Goal: Task Accomplishment & Management: Use online tool/utility

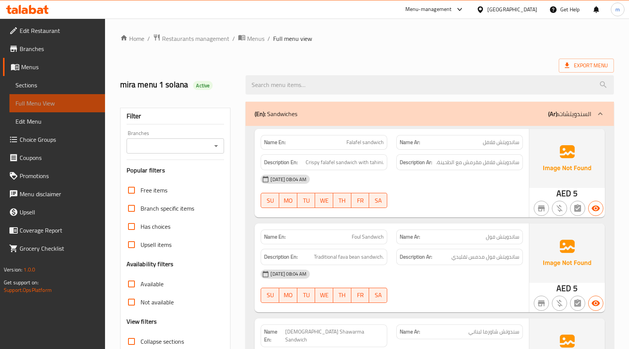
click at [72, 104] on span "Full Menu View" at bounding box center [57, 103] width 84 height 9
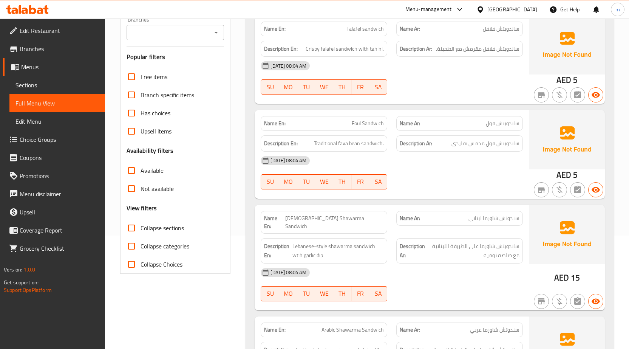
click at [55, 70] on span "Menus" at bounding box center [60, 66] width 78 height 9
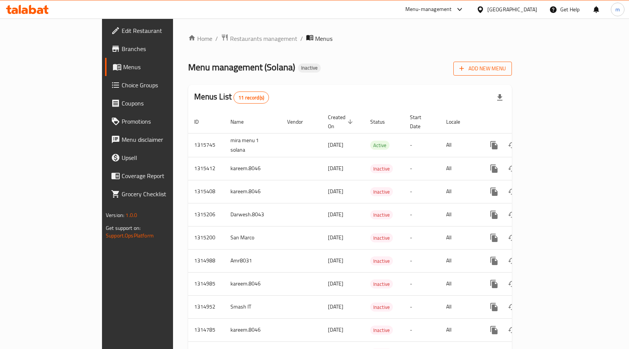
click at [506, 70] on span "Add New Menu" at bounding box center [483, 68] width 46 height 9
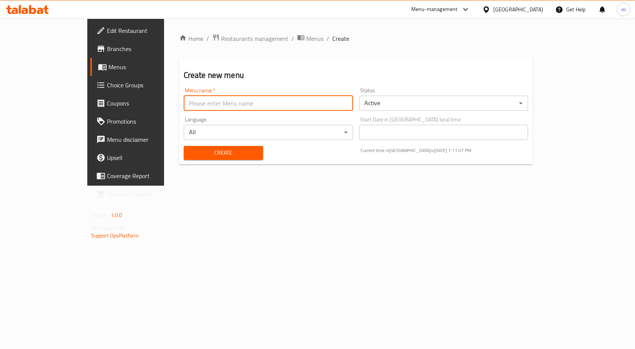
click at [319, 102] on input "text" at bounding box center [268, 103] width 169 height 15
type input "mira menu 2"
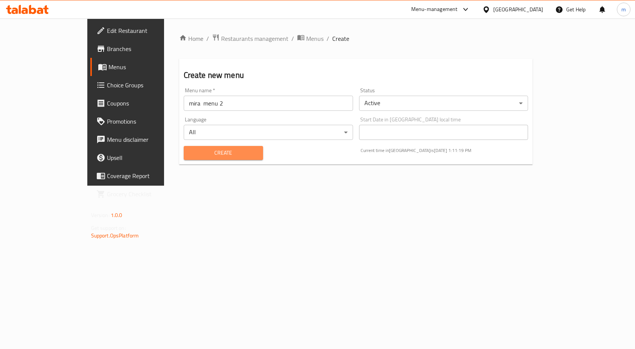
click at [199, 152] on span "Create" at bounding box center [223, 152] width 67 height 9
click at [108, 67] on span "Menus" at bounding box center [147, 66] width 79 height 9
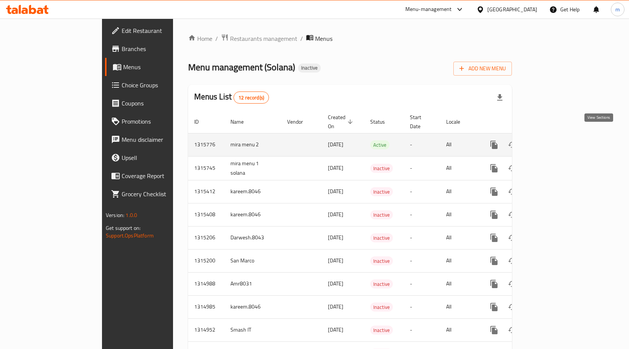
click at [552, 141] on icon "enhanced table" at bounding box center [548, 144] width 7 height 7
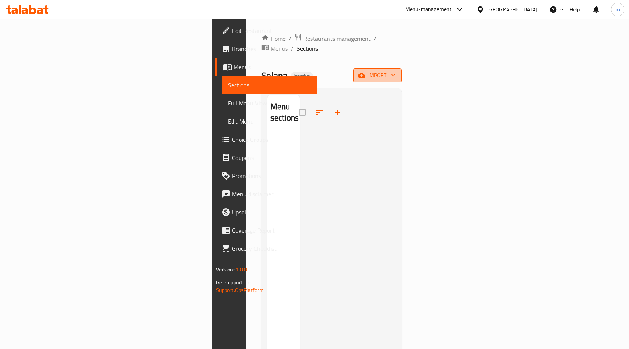
click at [366, 71] on icon "button" at bounding box center [362, 75] width 8 height 8
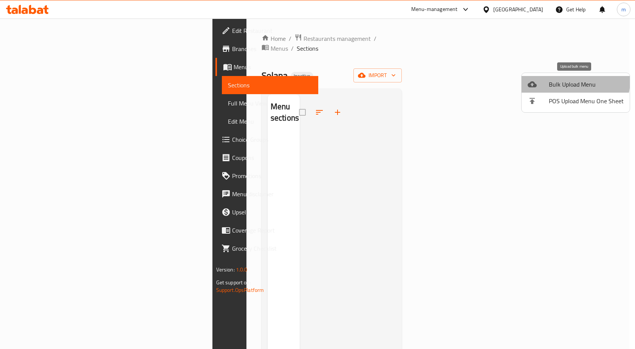
click at [572, 81] on span "Bulk Upload Menu" at bounding box center [586, 84] width 75 height 9
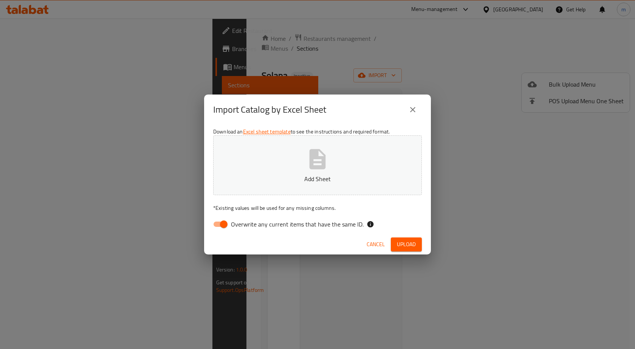
click at [227, 224] on input "Overwrite any current items that have the same ID." at bounding box center [223, 224] width 43 height 14
checkbox input "false"
click at [395, 246] on button "Upload" at bounding box center [406, 244] width 31 height 14
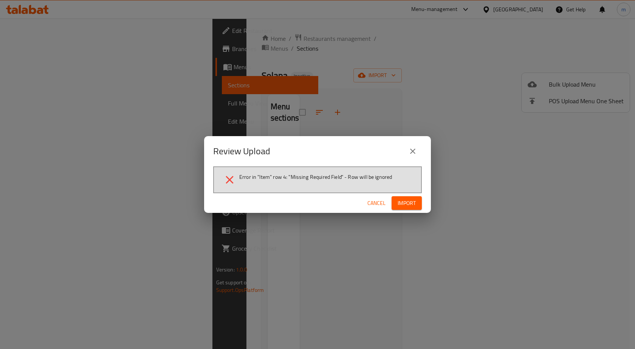
click at [416, 147] on icon "close" at bounding box center [412, 151] width 9 height 9
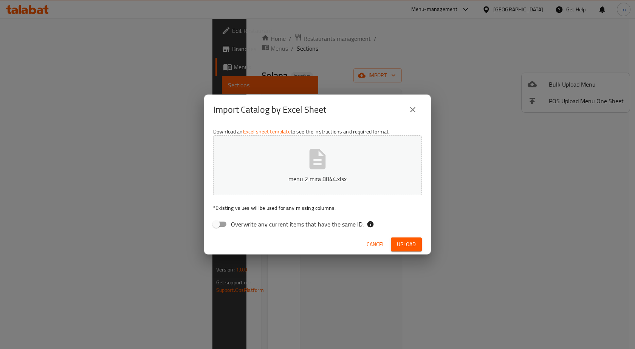
click at [414, 110] on icon "close" at bounding box center [412, 109] width 5 height 5
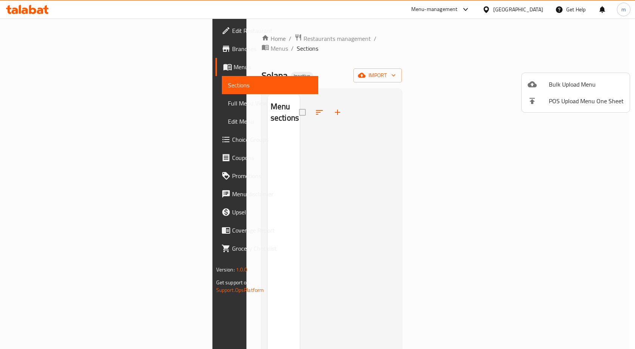
click at [50, 65] on div at bounding box center [317, 174] width 635 height 349
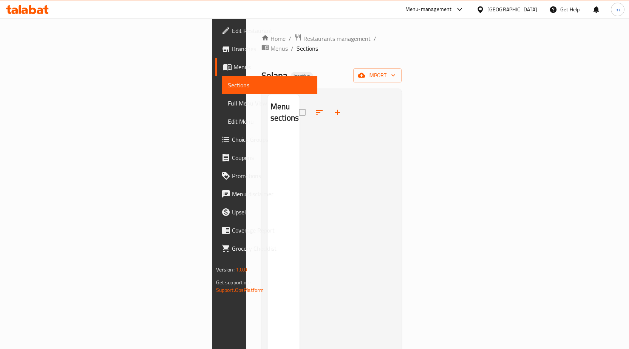
click at [234, 68] on span "Menus" at bounding box center [273, 66] width 78 height 9
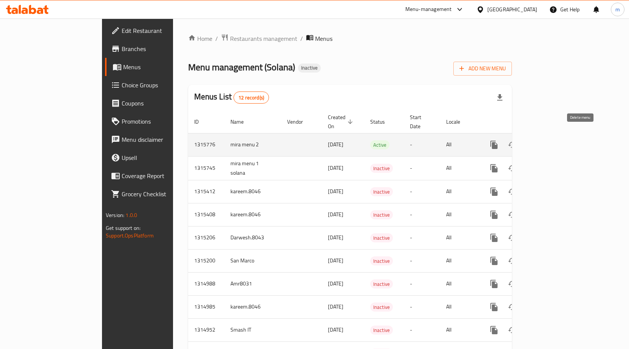
click at [535, 140] on icon "enhanced table" at bounding box center [530, 144] width 9 height 9
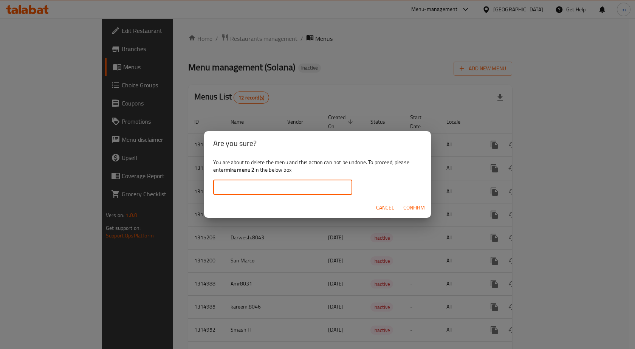
click at [332, 188] on input "text" at bounding box center [282, 187] width 139 height 15
click at [418, 203] on span "Confirm" at bounding box center [414, 207] width 22 height 9
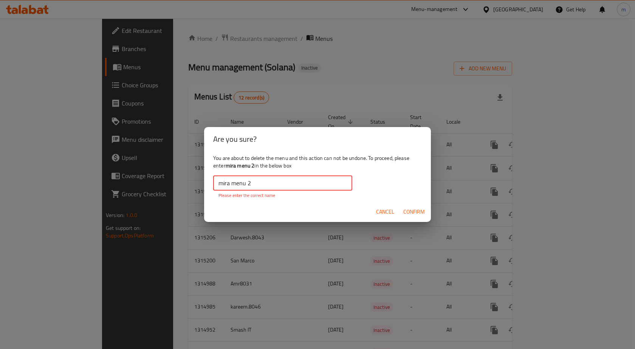
click at [324, 184] on input "mira menu 2" at bounding box center [282, 182] width 139 height 15
click at [246, 185] on input "mira menu 2" at bounding box center [282, 182] width 139 height 15
click at [249, 185] on input "mira menu 2" at bounding box center [282, 182] width 139 height 15
click at [215, 184] on input "mira menu 2" at bounding box center [282, 182] width 139 height 15
click at [231, 181] on input "mira menu 2" at bounding box center [282, 182] width 139 height 15
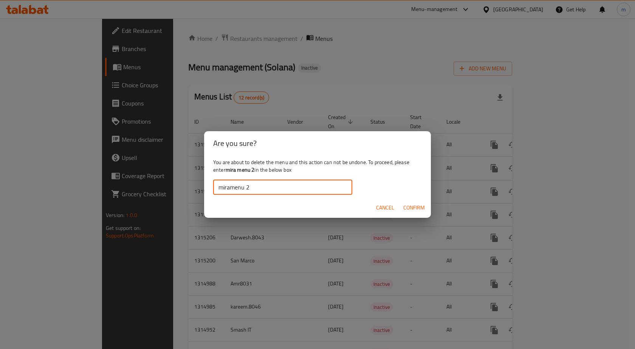
click at [415, 206] on span "Confirm" at bounding box center [414, 207] width 22 height 9
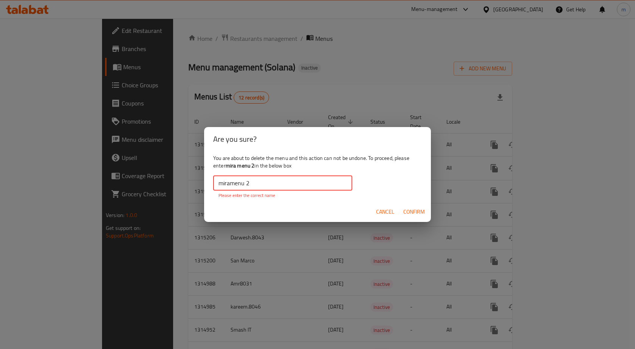
click at [244, 183] on input "miramenu 2" at bounding box center [282, 182] width 139 height 15
click at [247, 184] on input "miramenu 2" at bounding box center [282, 182] width 139 height 15
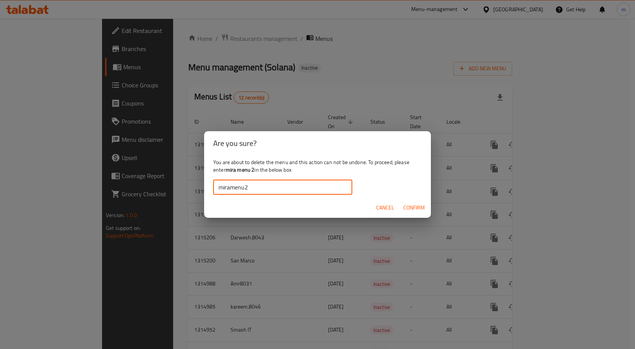
type input "miramenu2"
click at [406, 206] on span "Confirm" at bounding box center [414, 207] width 22 height 9
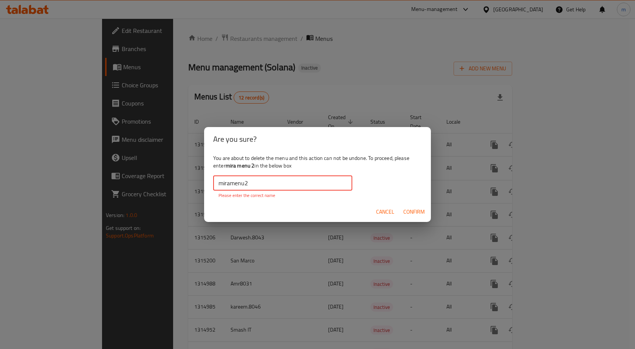
click at [293, 190] on input "miramenu2" at bounding box center [282, 182] width 139 height 15
click at [392, 210] on span "Cancel" at bounding box center [385, 211] width 18 height 9
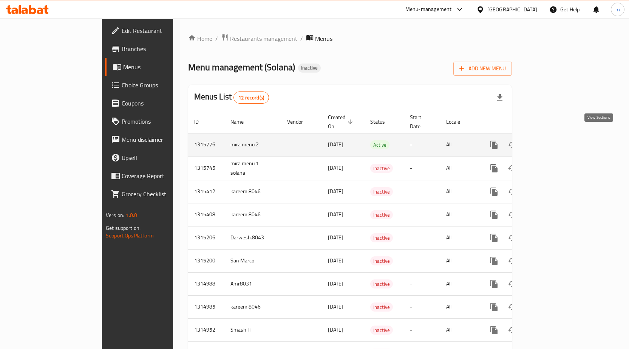
click at [553, 140] on icon "enhanced table" at bounding box center [548, 144] width 9 height 9
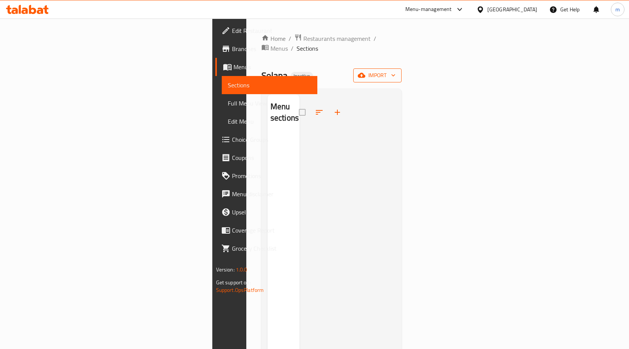
click at [396, 71] on span "import" at bounding box center [377, 75] width 36 height 9
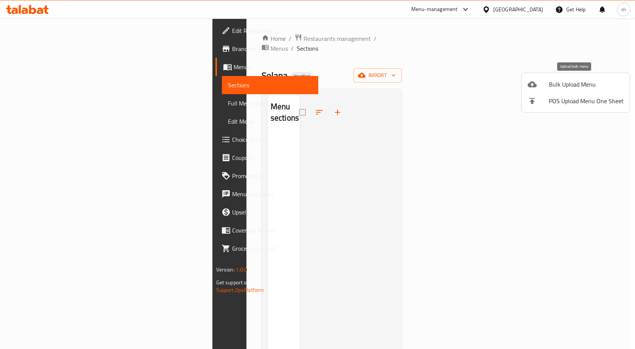
click at [576, 88] on span "Bulk Upload Menu" at bounding box center [586, 84] width 75 height 9
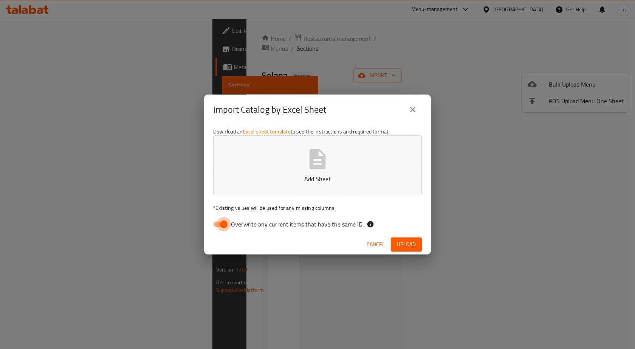
click at [223, 224] on input "Overwrite any current items that have the same ID." at bounding box center [223, 224] width 43 height 14
checkbox input "false"
click at [410, 245] on span "Upload" at bounding box center [406, 244] width 19 height 9
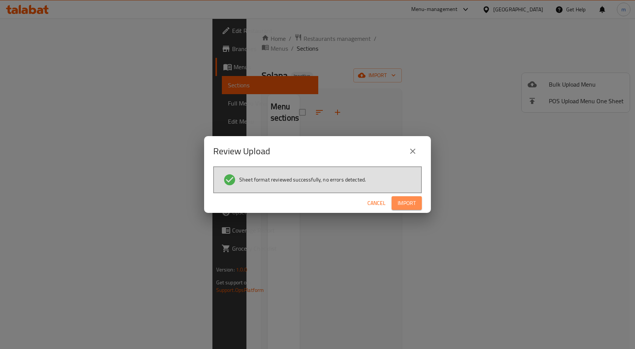
click at [409, 205] on span "Import" at bounding box center [407, 202] width 18 height 9
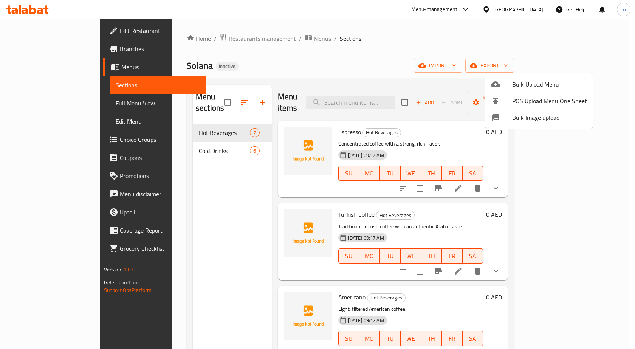
click at [45, 107] on div at bounding box center [317, 174] width 635 height 349
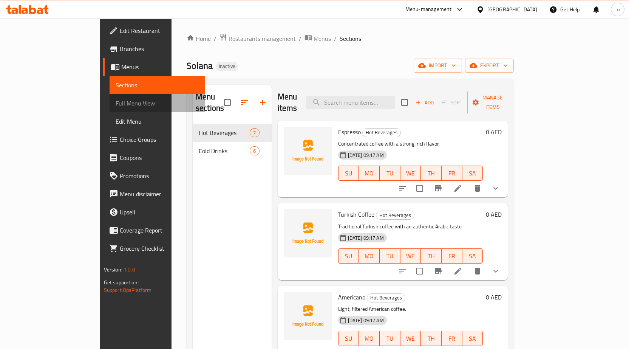
click at [110, 109] on link "Full Menu View" at bounding box center [158, 103] width 96 height 18
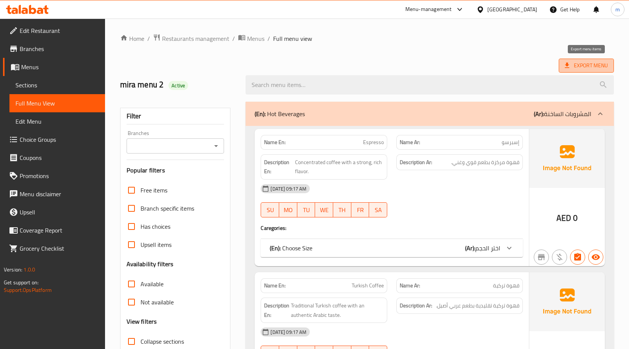
click at [579, 68] on span "Export Menu" at bounding box center [586, 65] width 43 height 9
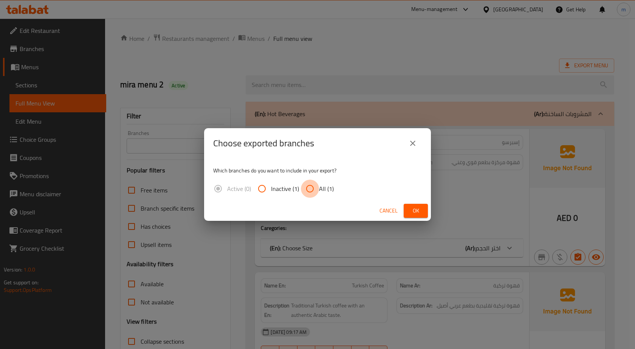
click at [310, 192] on input "All (1)" at bounding box center [310, 189] width 18 height 18
radio input "true"
click at [411, 211] on span "Ok" at bounding box center [416, 210] width 12 height 9
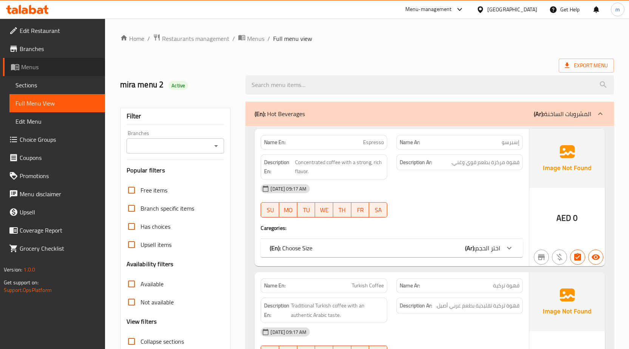
click at [47, 68] on span "Menus" at bounding box center [60, 66] width 78 height 9
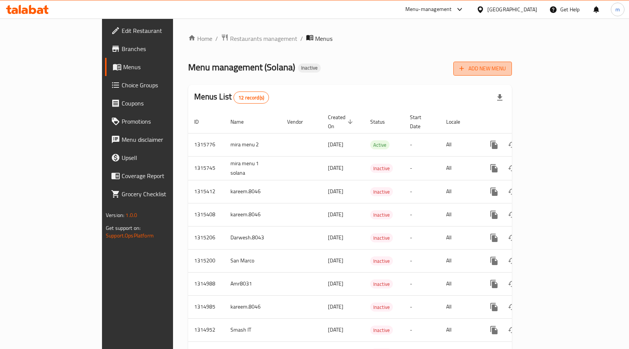
click at [512, 63] on button "Add New Menu" at bounding box center [483, 69] width 59 height 14
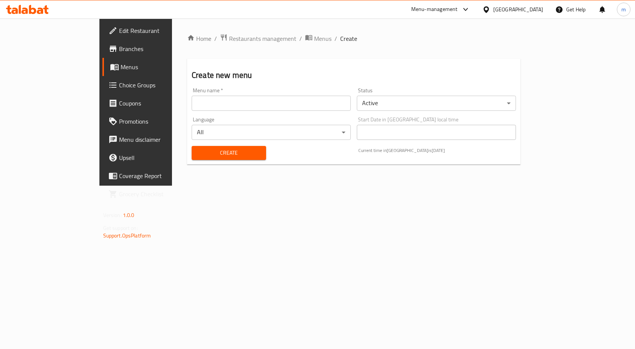
click at [277, 99] on input "text" at bounding box center [271, 103] width 159 height 15
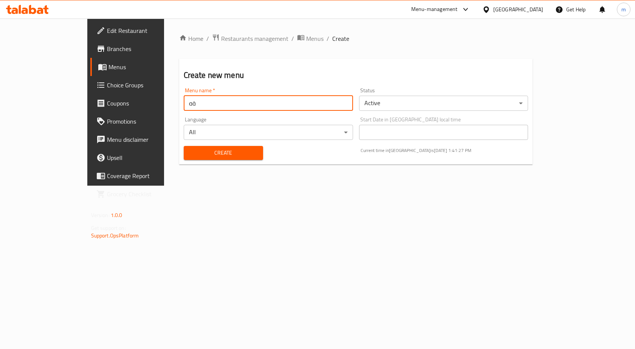
type input "ة"
type input "mira menu 3"
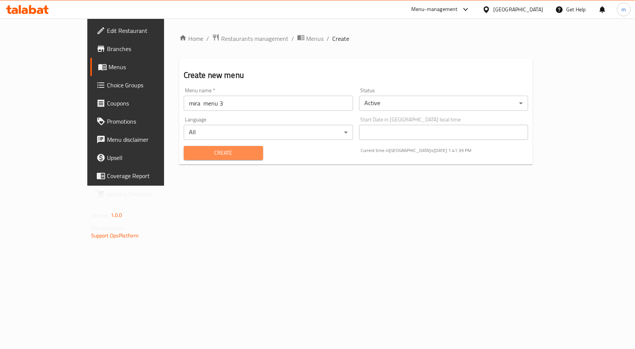
click at [235, 153] on span "Create" at bounding box center [223, 152] width 67 height 9
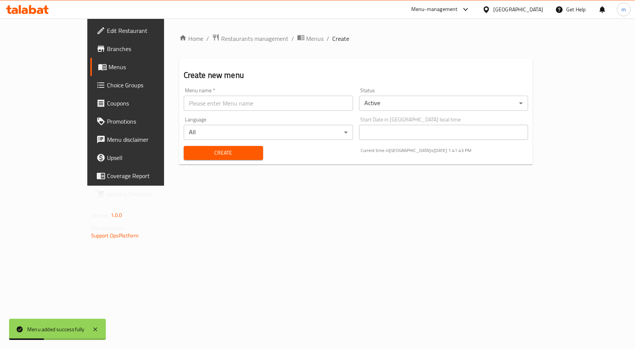
click at [90, 74] on link "Menus" at bounding box center [141, 67] width 103 height 18
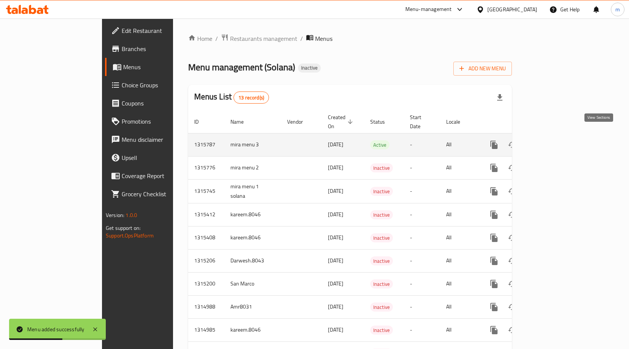
click at [558, 136] on link "enhanced table" at bounding box center [549, 145] width 18 height 18
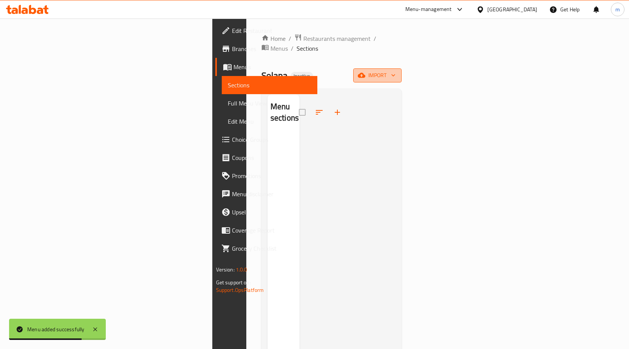
click at [396, 71] on span "import" at bounding box center [377, 75] width 36 height 9
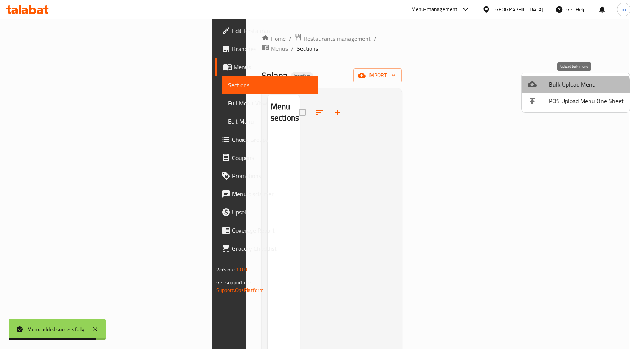
click at [559, 87] on span "Bulk Upload Menu" at bounding box center [586, 84] width 75 height 9
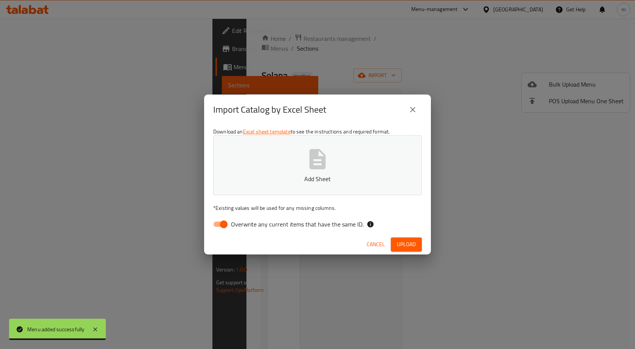
click at [226, 222] on input "Overwrite any current items that have the same ID." at bounding box center [223, 224] width 43 height 14
checkbox input "false"
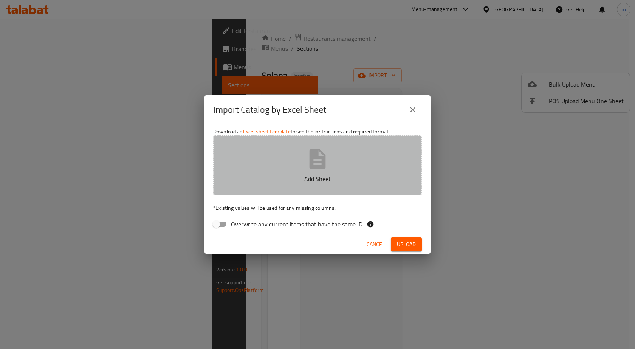
click at [334, 155] on button "Add Sheet" at bounding box center [317, 165] width 209 height 60
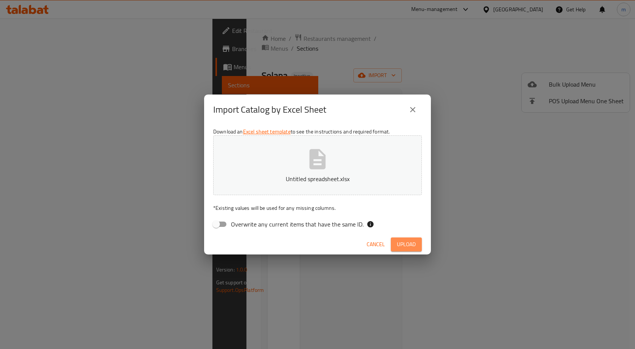
click at [399, 246] on span "Upload" at bounding box center [406, 244] width 19 height 9
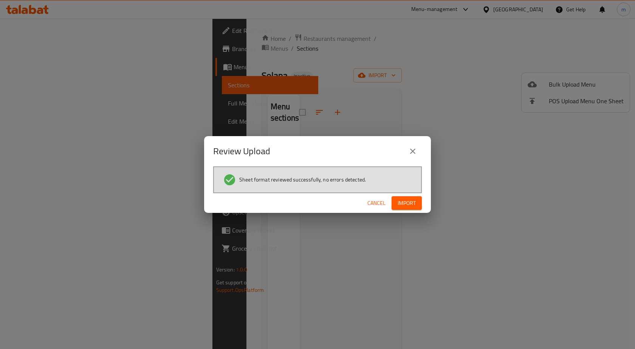
click at [414, 205] on span "Import" at bounding box center [407, 202] width 18 height 9
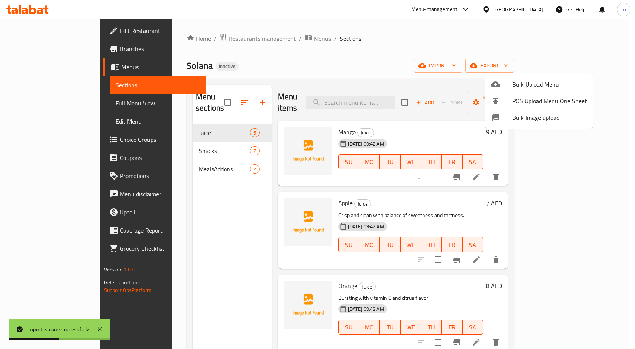
click at [64, 107] on div at bounding box center [317, 174] width 635 height 349
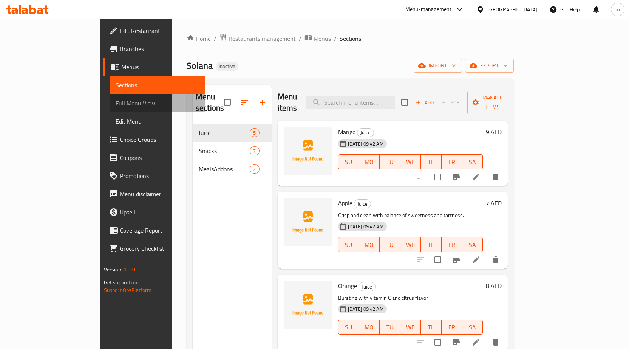
click at [116, 107] on span "Full Menu View" at bounding box center [158, 103] width 84 height 9
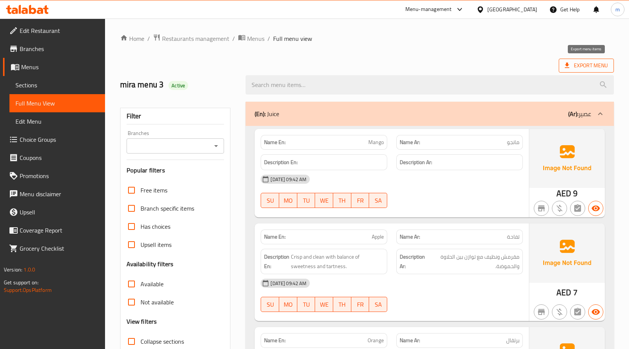
click at [584, 69] on span "Export Menu" at bounding box center [586, 65] width 43 height 9
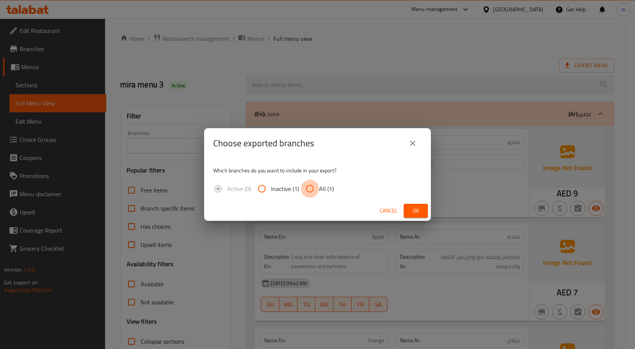
click at [308, 186] on input "All (1)" at bounding box center [310, 189] width 18 height 18
radio input "true"
click at [408, 214] on button "Ok" at bounding box center [416, 211] width 24 height 14
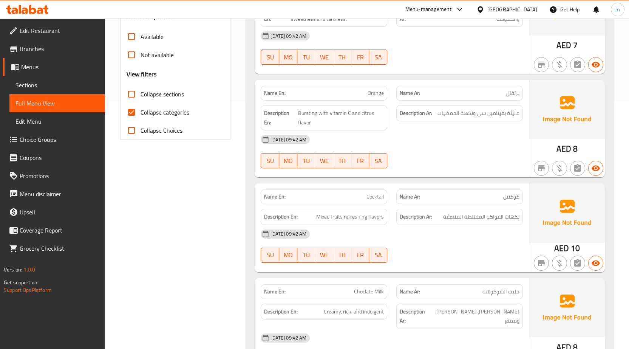
scroll to position [108, 0]
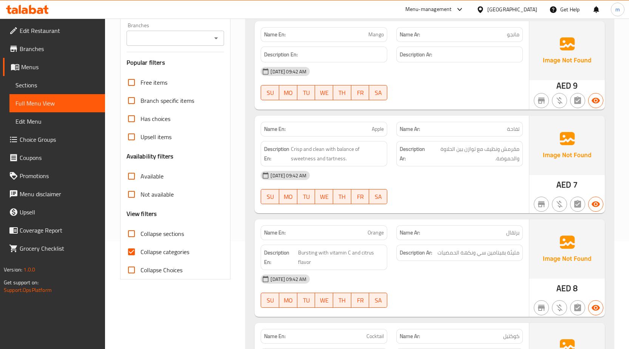
click at [178, 253] on span "Collapse categories" at bounding box center [165, 251] width 49 height 9
click at [141, 253] on input "Collapse categories" at bounding box center [131, 252] width 18 height 18
checkbox input "false"
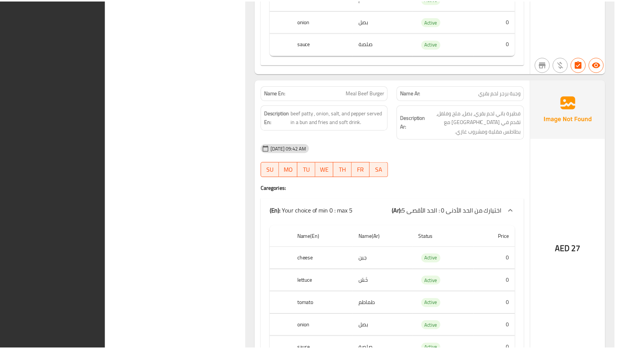
scroll to position [1679, 0]
